Goal: Use online tool/utility: Utilize a website feature to perform a specific function

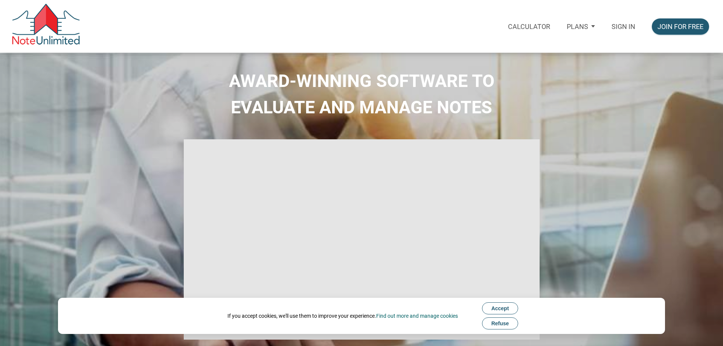
select select
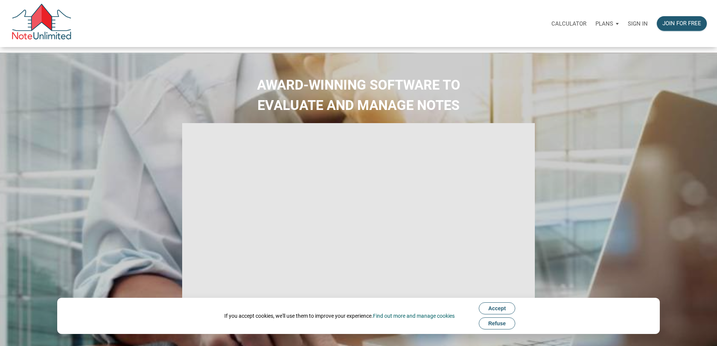
type input "Introduction to new features"
select select
click at [628, 27] on p "Sign in" at bounding box center [638, 23] width 20 height 7
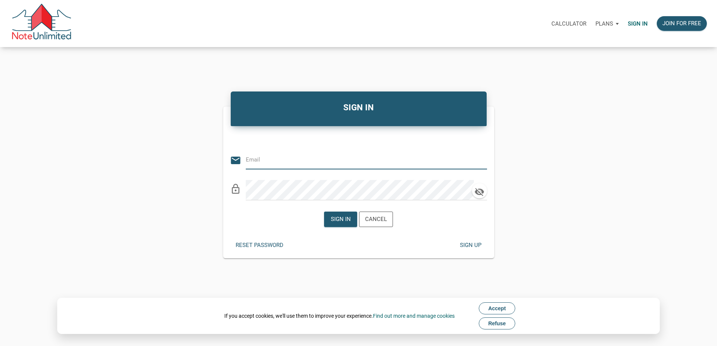
type input "[EMAIL_ADDRESS][DOMAIN_NAME]"
click at [337, 222] on div "Sign in" at bounding box center [341, 219] width 20 height 9
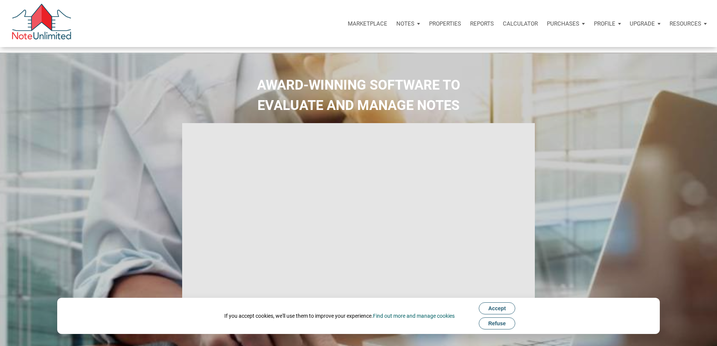
type input "Introduction to new features"
select select
click at [503, 27] on p "Calculator" at bounding box center [520, 23] width 35 height 7
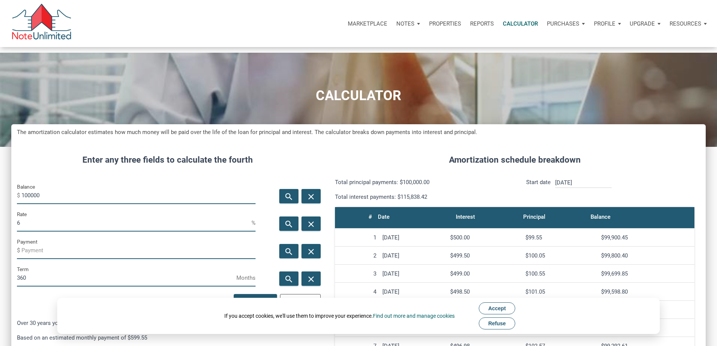
scroll to position [461, 683]
drag, startPoint x: 37, startPoint y: 209, endPoint x: 5, endPoint y: 214, distance: 32.4
click at [5, 214] on div "CALCULATOR The amortization calculator estimates how much money will be paid ov…" at bounding box center [358, 296] width 717 height 486
type input "400000"
click at [40, 232] on input "6" at bounding box center [134, 223] width 235 height 17
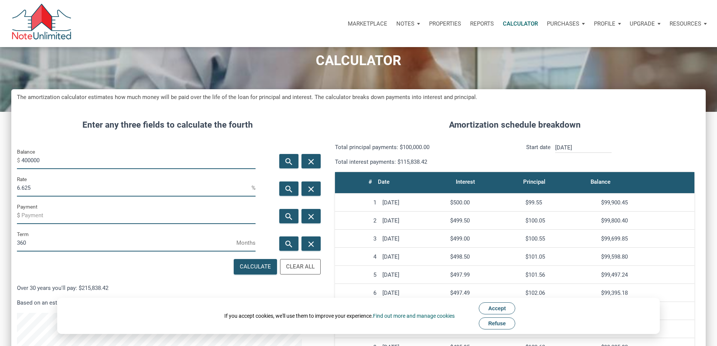
scroll to position [75, 0]
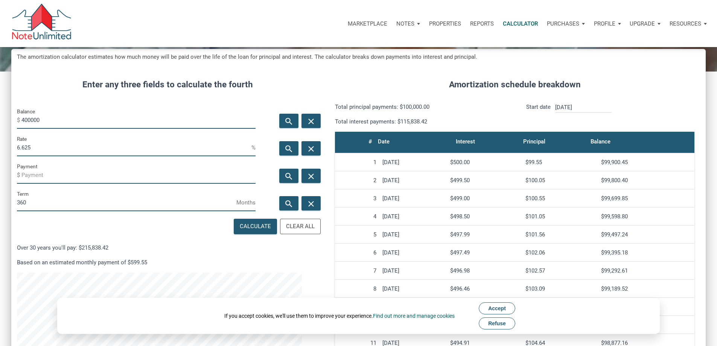
type input "6.625"
click at [261, 231] on div "Calculate" at bounding box center [255, 226] width 31 height 9
type input "-2561.24"
drag, startPoint x: 43, startPoint y: 133, endPoint x: 96, endPoint y: 134, distance: 53.1
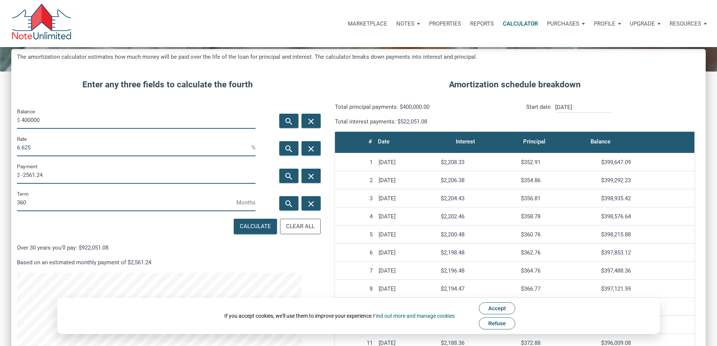
click at [96, 129] on input "400000" at bounding box center [138, 120] width 234 height 17
type input "401250"
click at [284, 181] on icon "search" at bounding box center [288, 175] width 9 height 9
type input "-2569.25"
